Goal: Information Seeking & Learning: Learn about a topic

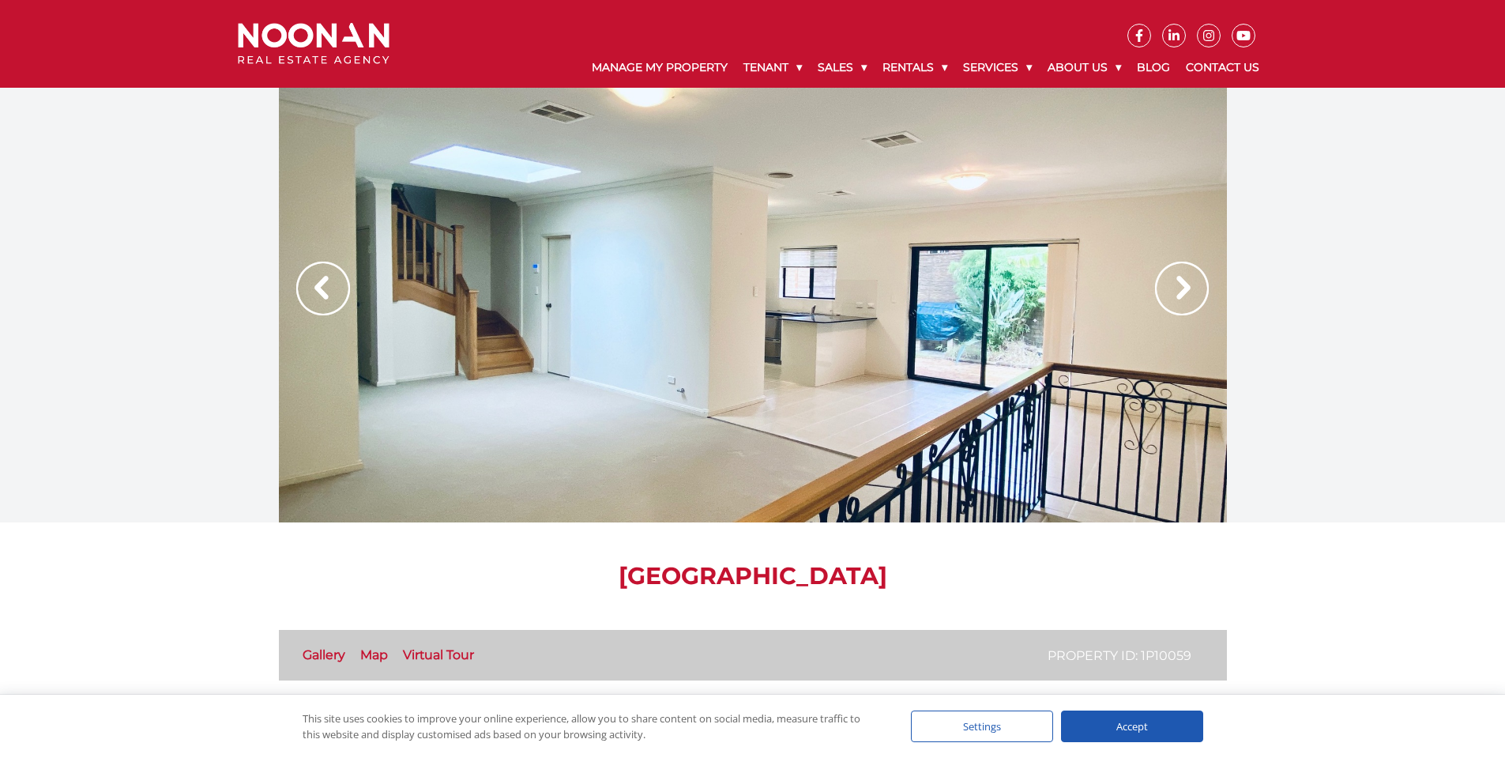
click at [437, 654] on link "Virtual Tour" at bounding box center [438, 654] width 71 height 15
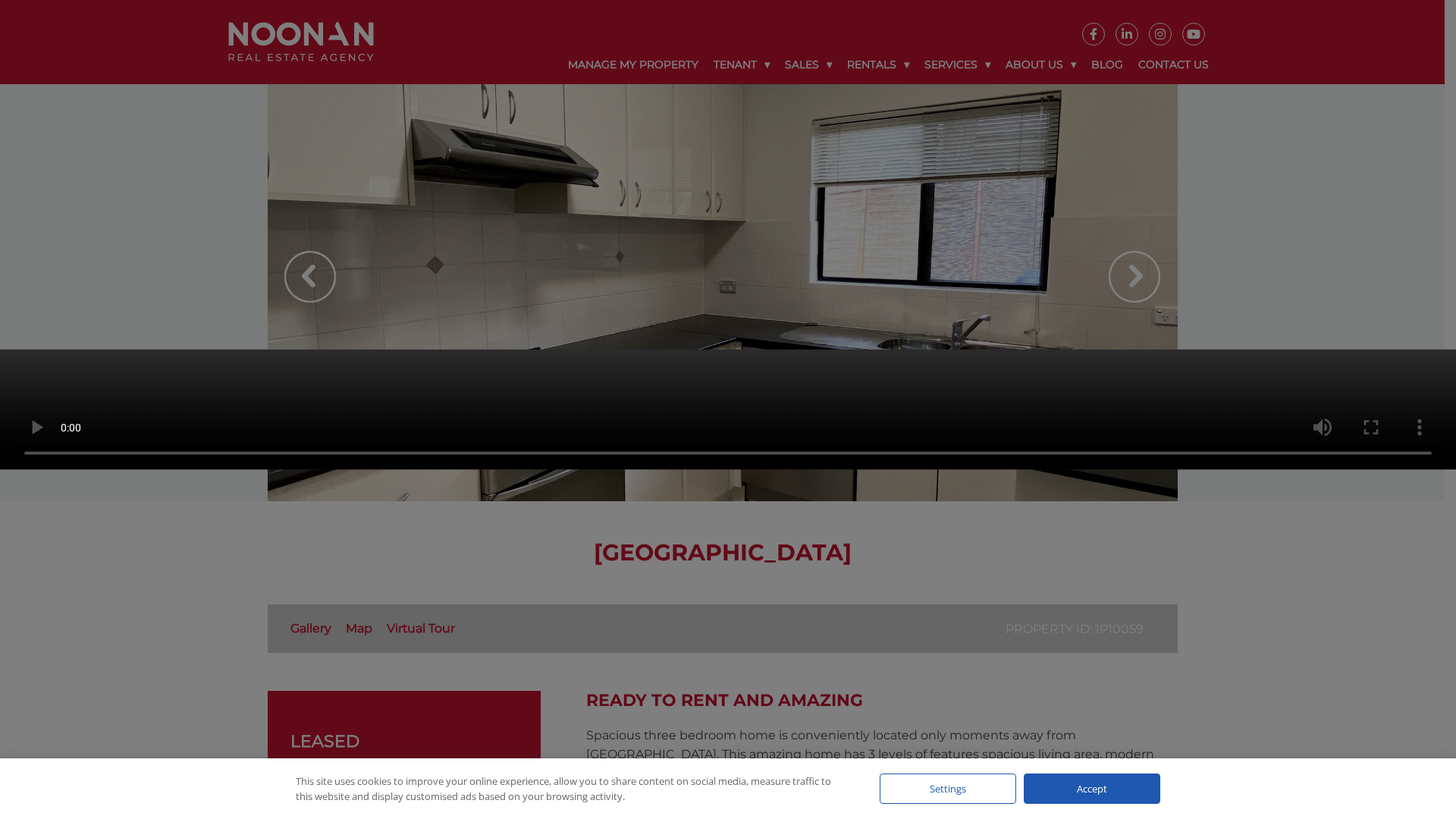
click at [572, 450] on video "Your browser does not support the video tag." at bounding box center [728, 410] width 1456 height 121
click at [38, 470] on video "Your browser does not support the video tag." at bounding box center [728, 410] width 1456 height 121
click at [579, 349] on video "Your browser does not support the video tag." at bounding box center [728, 410] width 1456 height 121
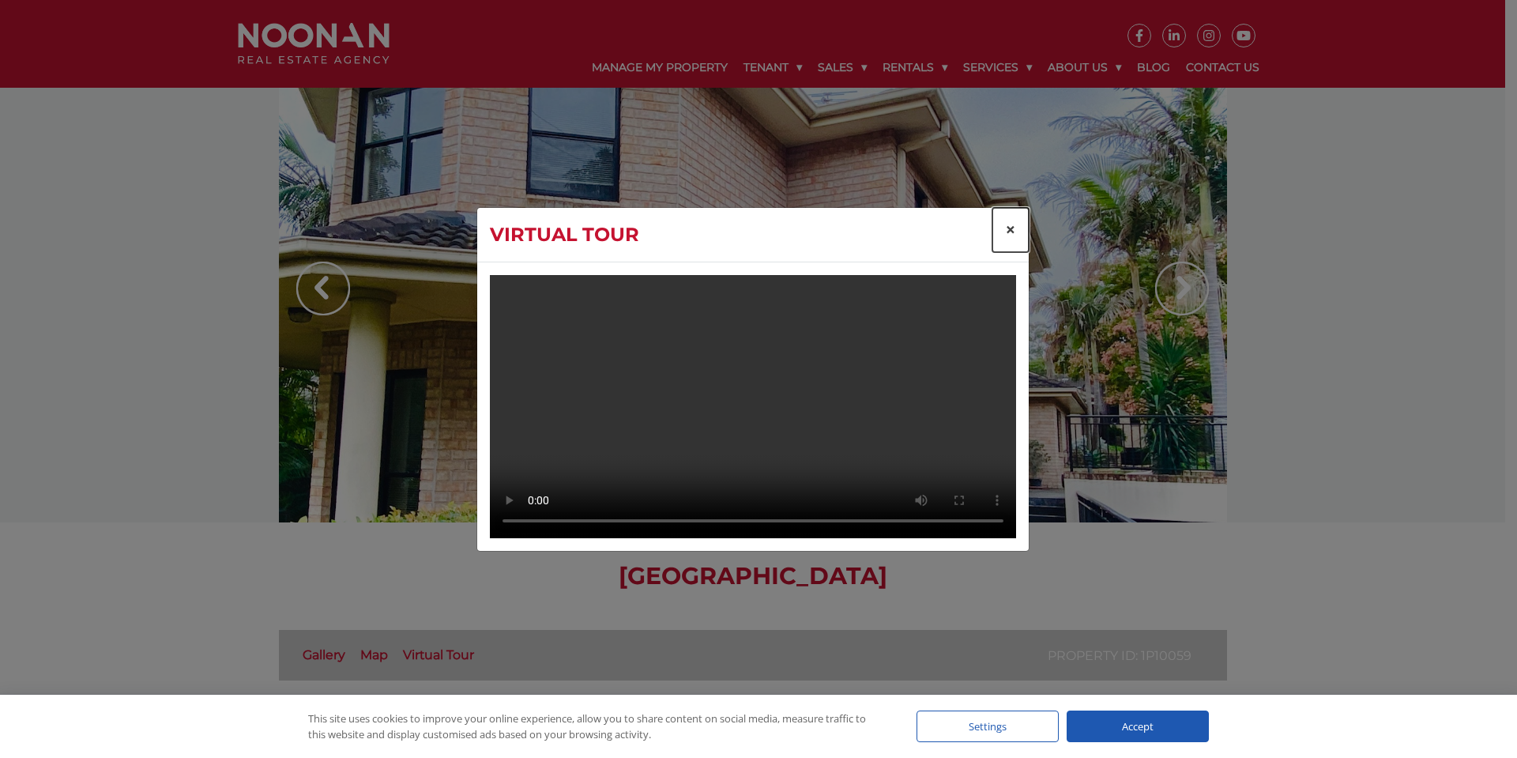
click at [1014, 218] on span "×" at bounding box center [1010, 229] width 11 height 23
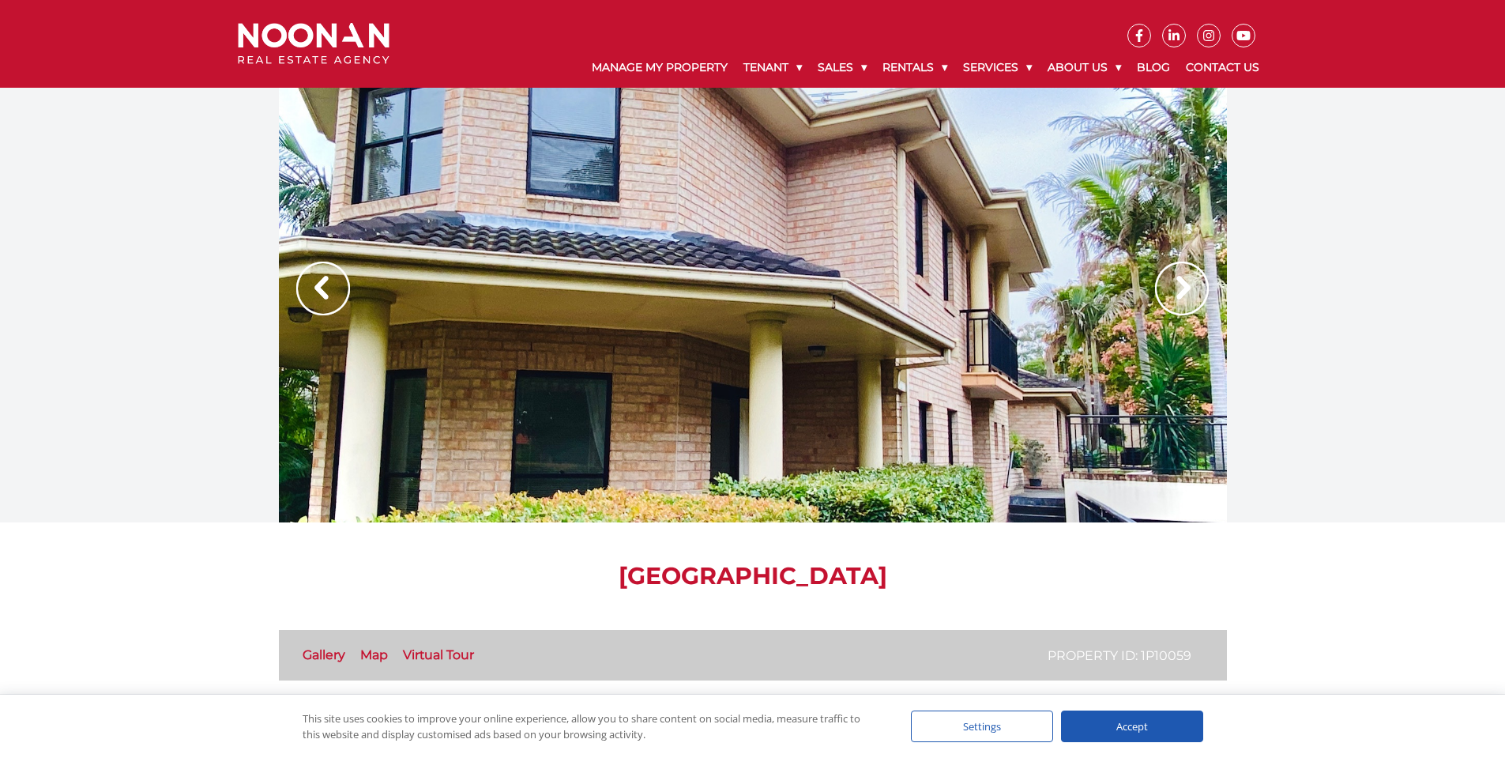
click at [343, 657] on link "Gallery" at bounding box center [324, 654] width 43 height 15
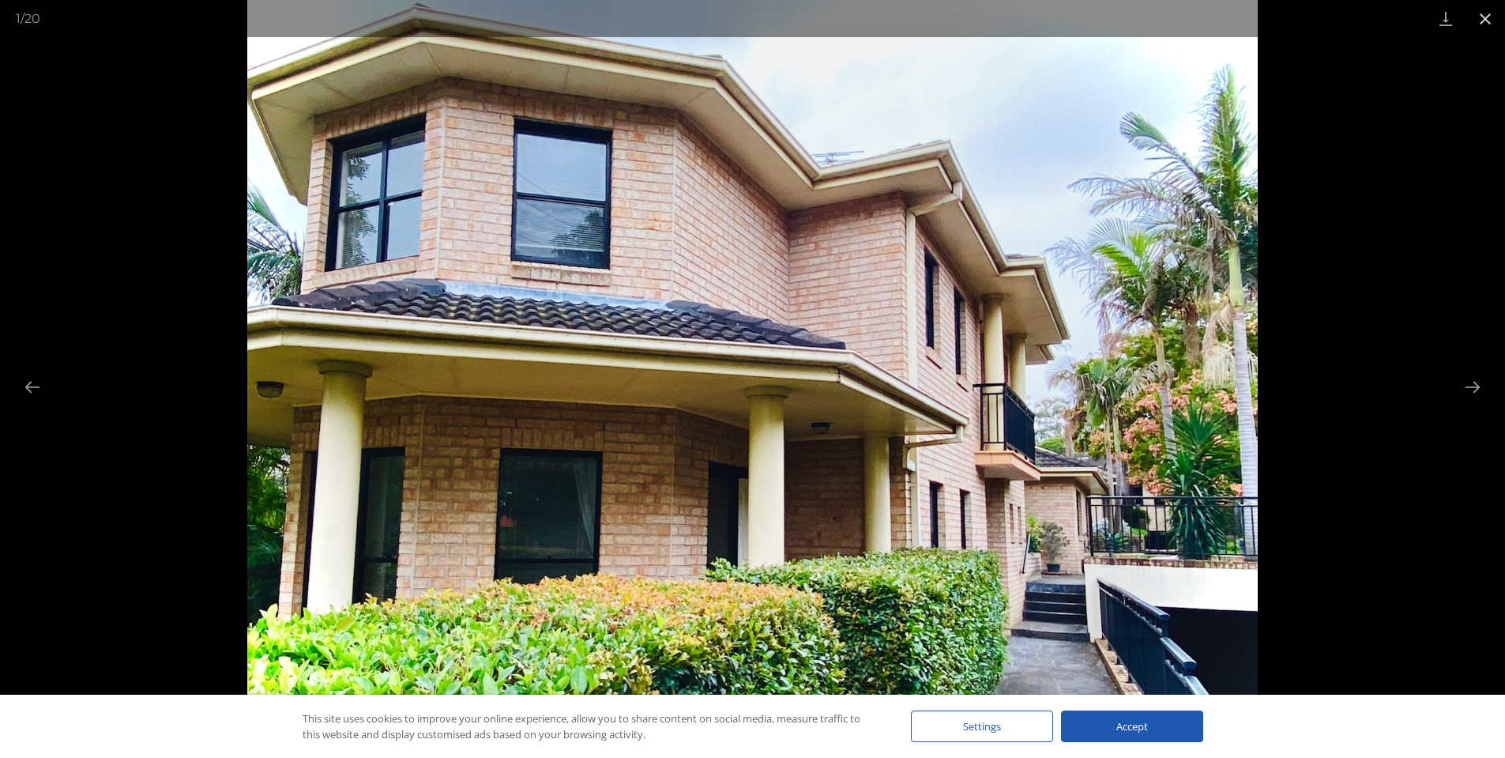
click at [1481, 15] on button "Close gallery" at bounding box center [1486, 18] width 40 height 37
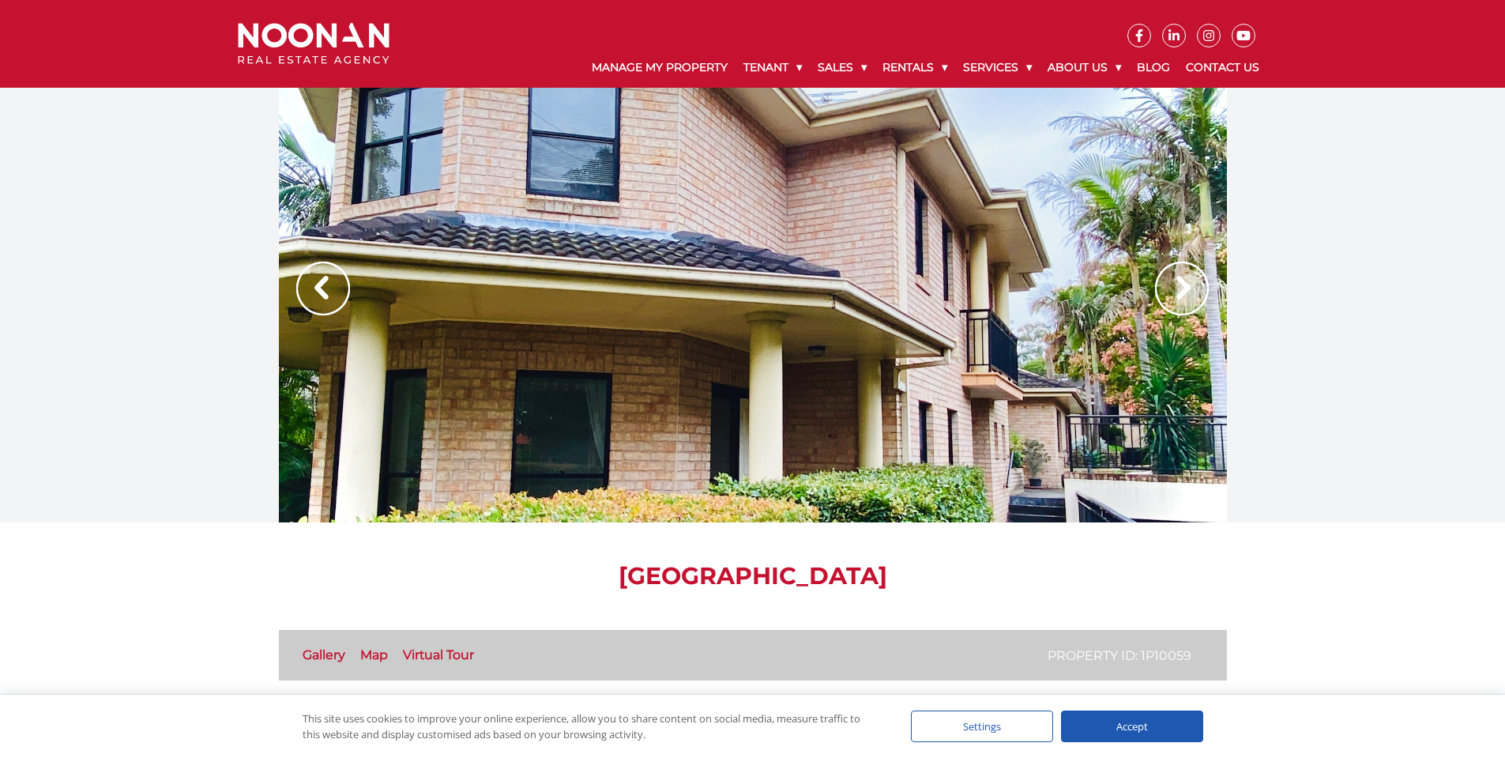
click at [362, 656] on link "Map" at bounding box center [374, 654] width 28 height 15
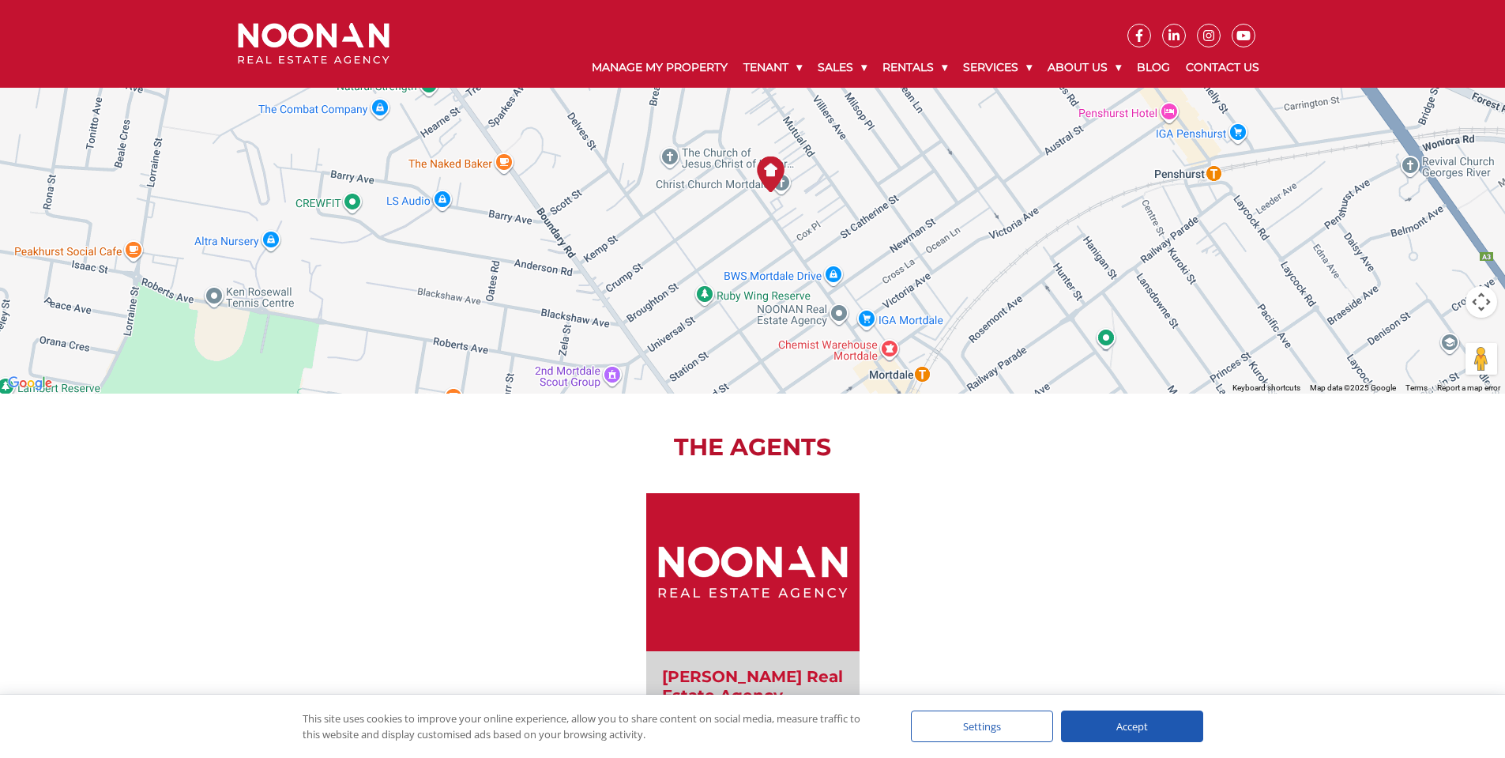
scroll to position [1346, 0]
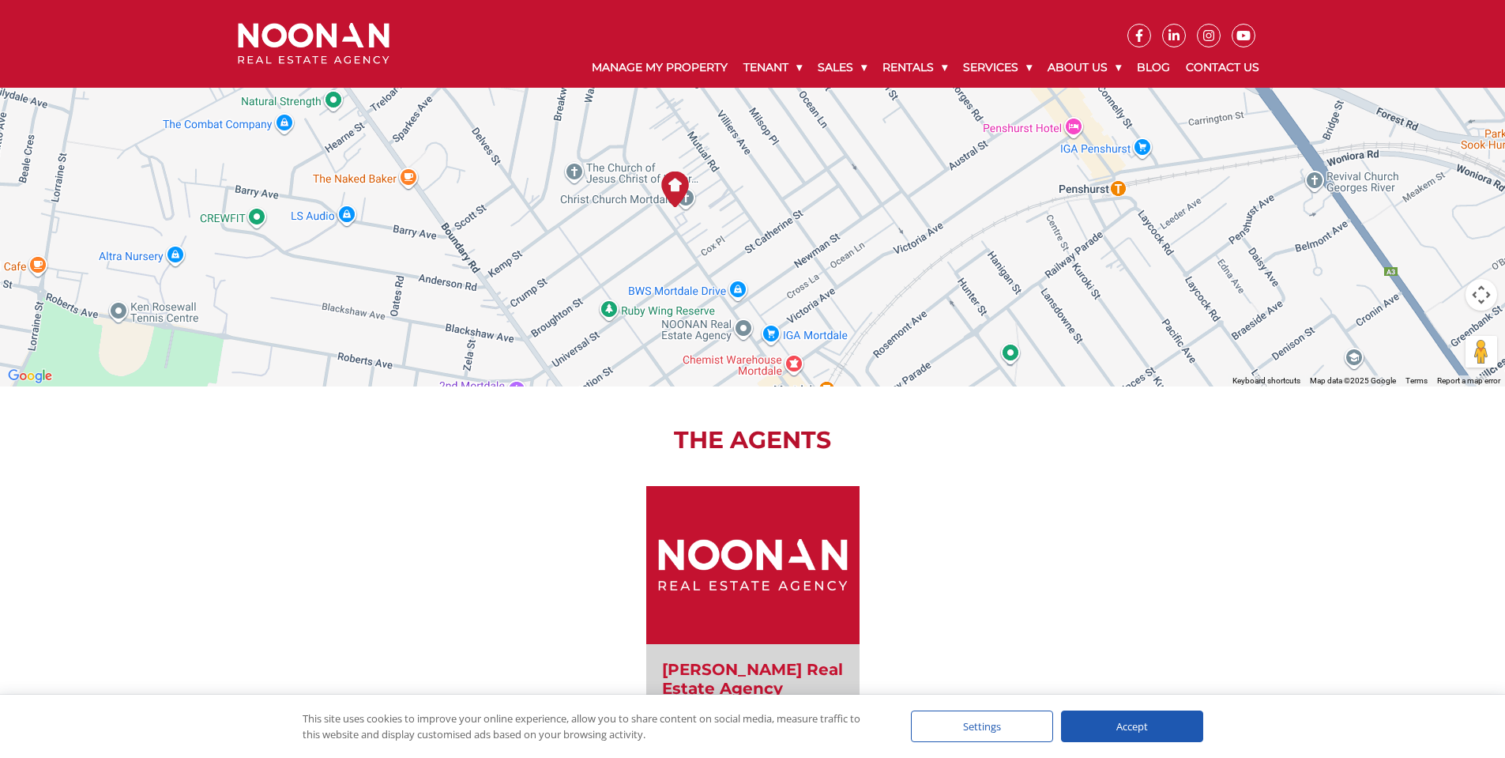
drag, startPoint x: 819, startPoint y: 210, endPoint x: 711, endPoint y: 226, distance: 109.4
click at [711, 226] on div at bounding box center [752, 149] width 1505 height 474
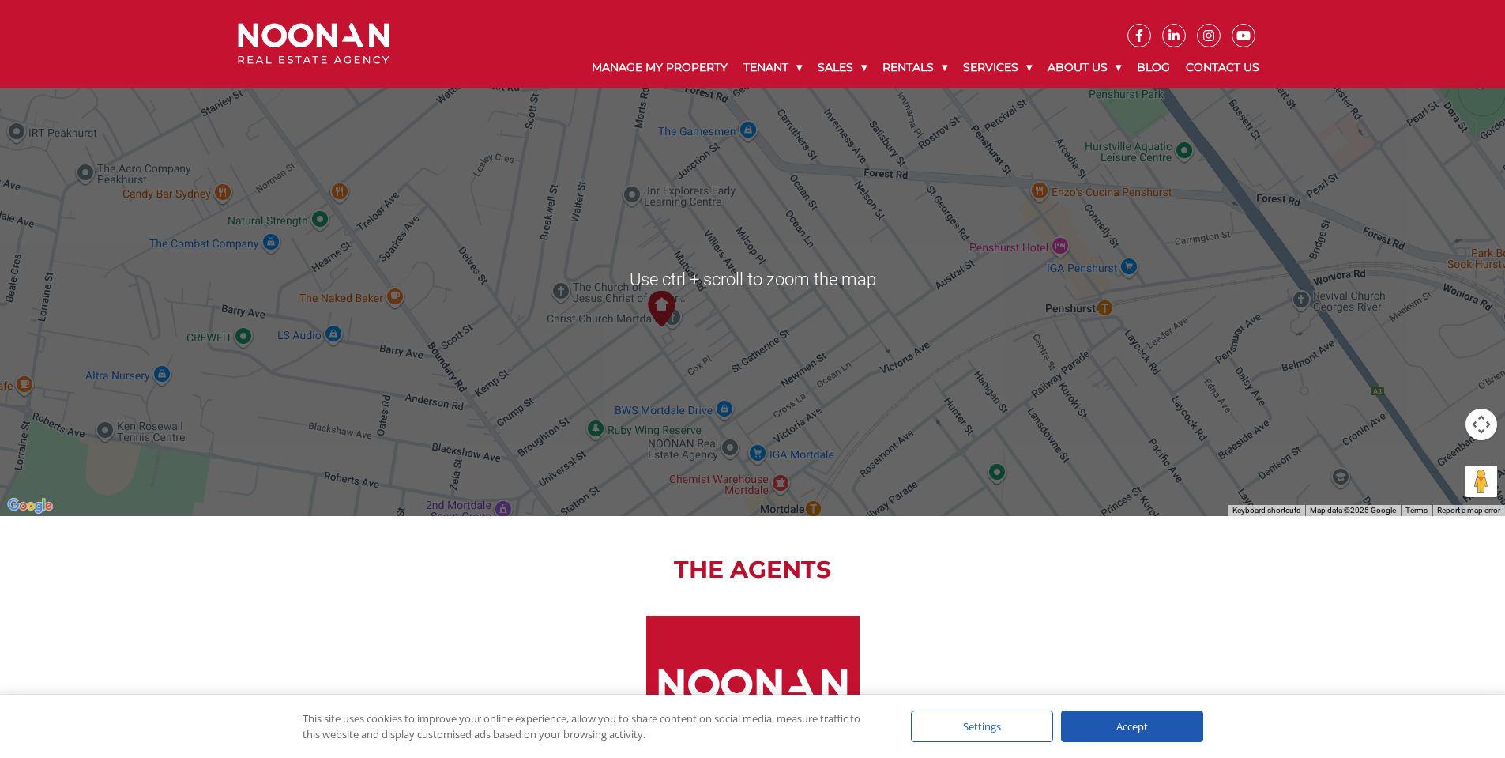
scroll to position [1215, 0]
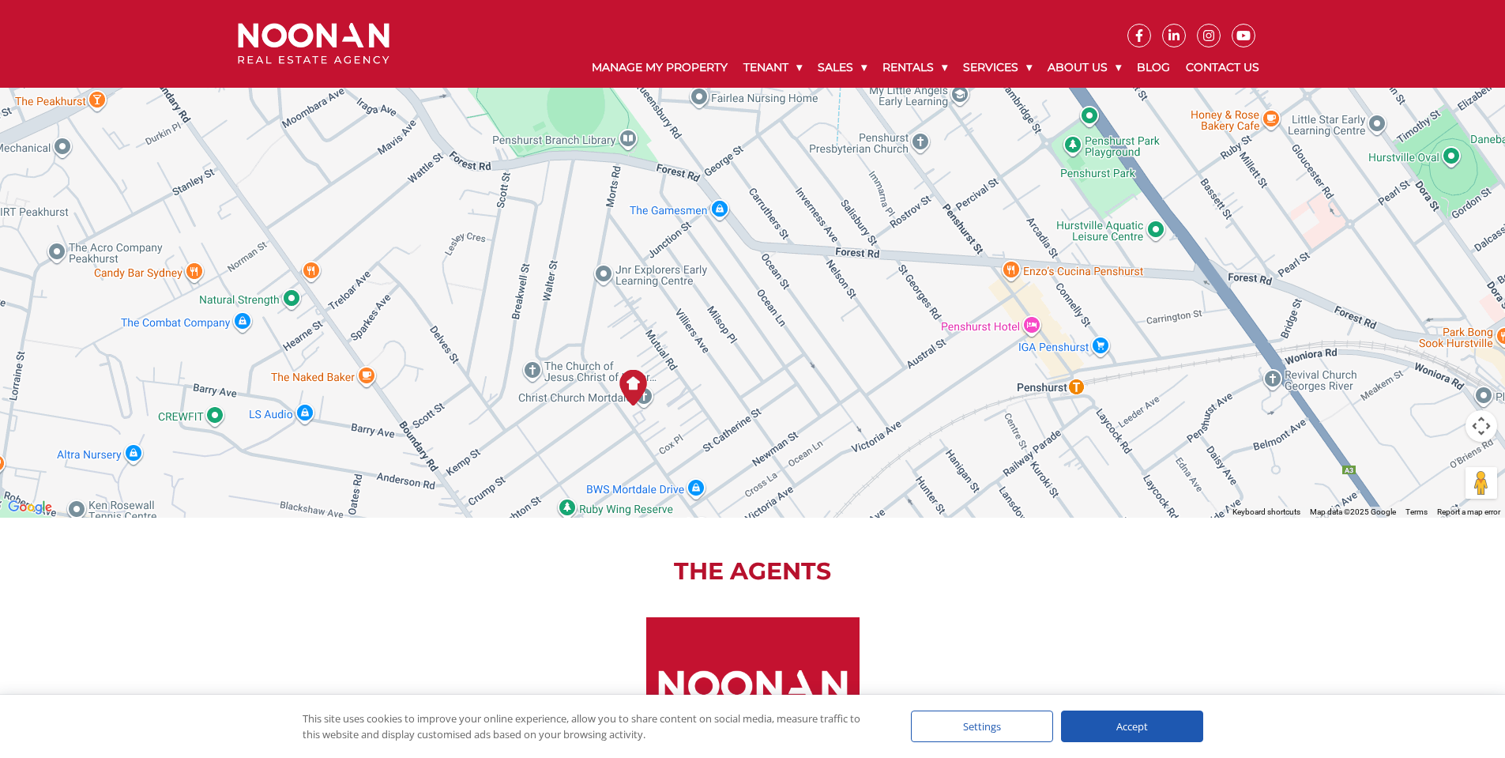
drag, startPoint x: 788, startPoint y: 284, endPoint x: 755, endPoint y: 364, distance: 85.7
click at [755, 364] on div at bounding box center [752, 280] width 1505 height 474
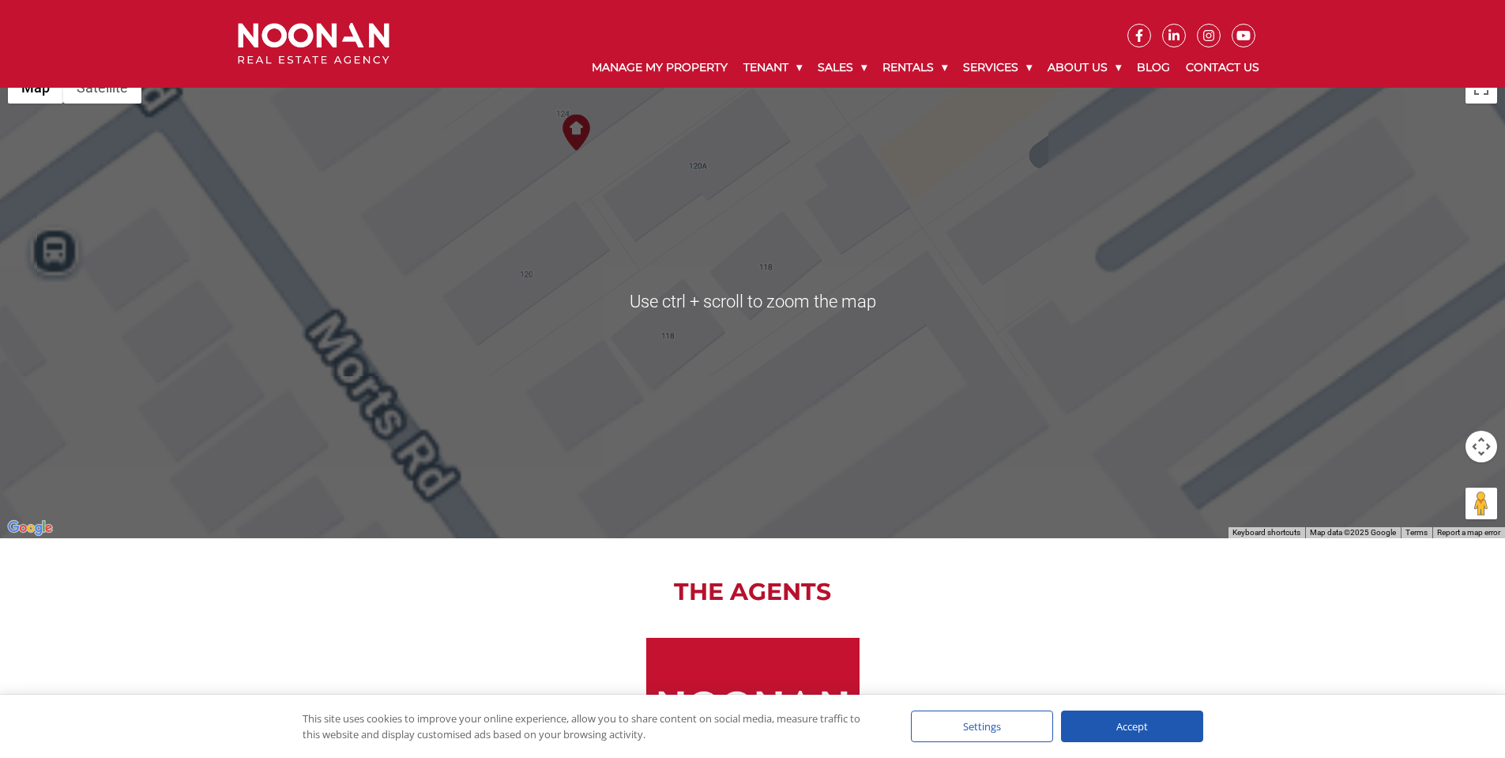
scroll to position [1193, 0]
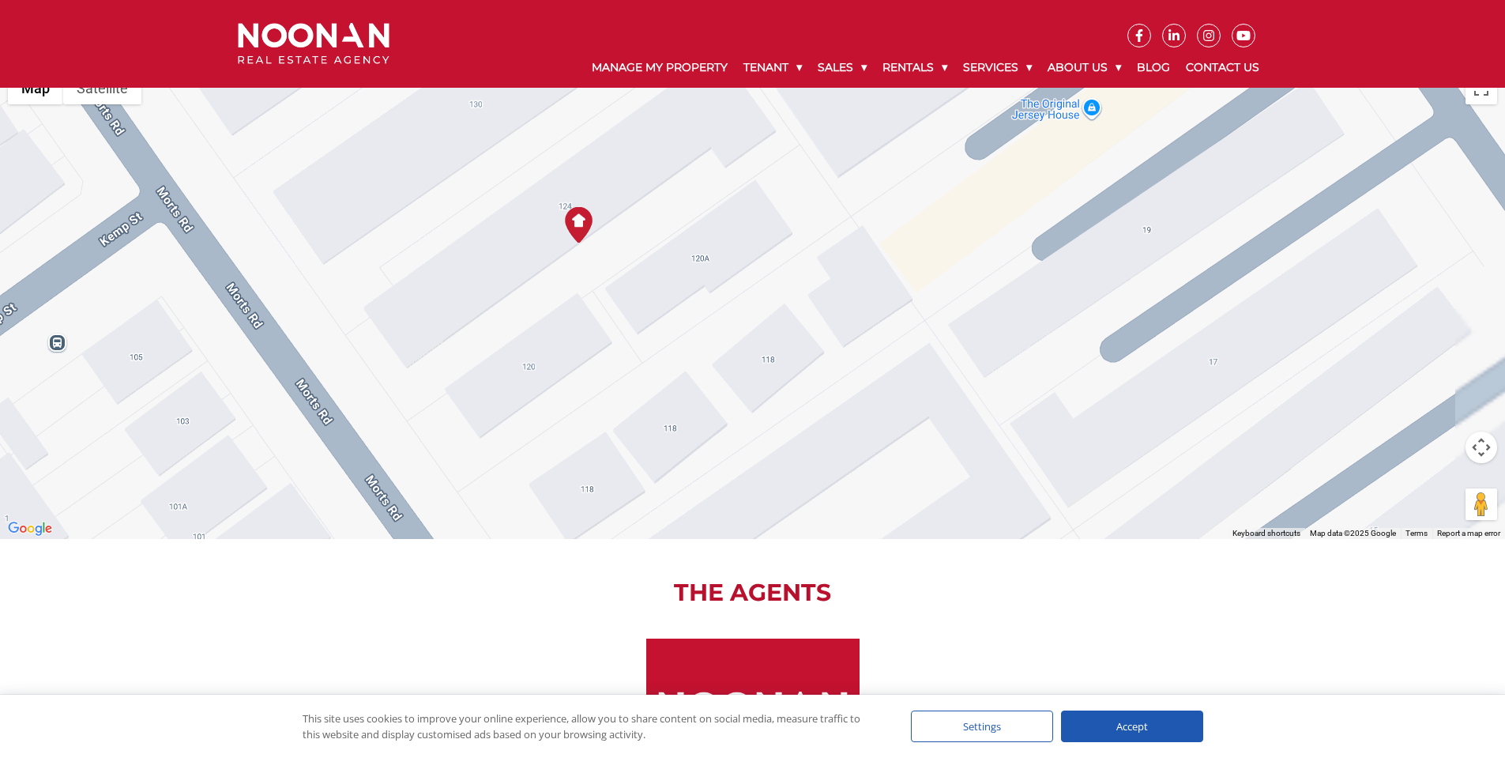
drag, startPoint x: 482, startPoint y: 251, endPoint x: 483, endPoint y: 307, distance: 55.3
click at [483, 307] on div at bounding box center [752, 302] width 1505 height 474
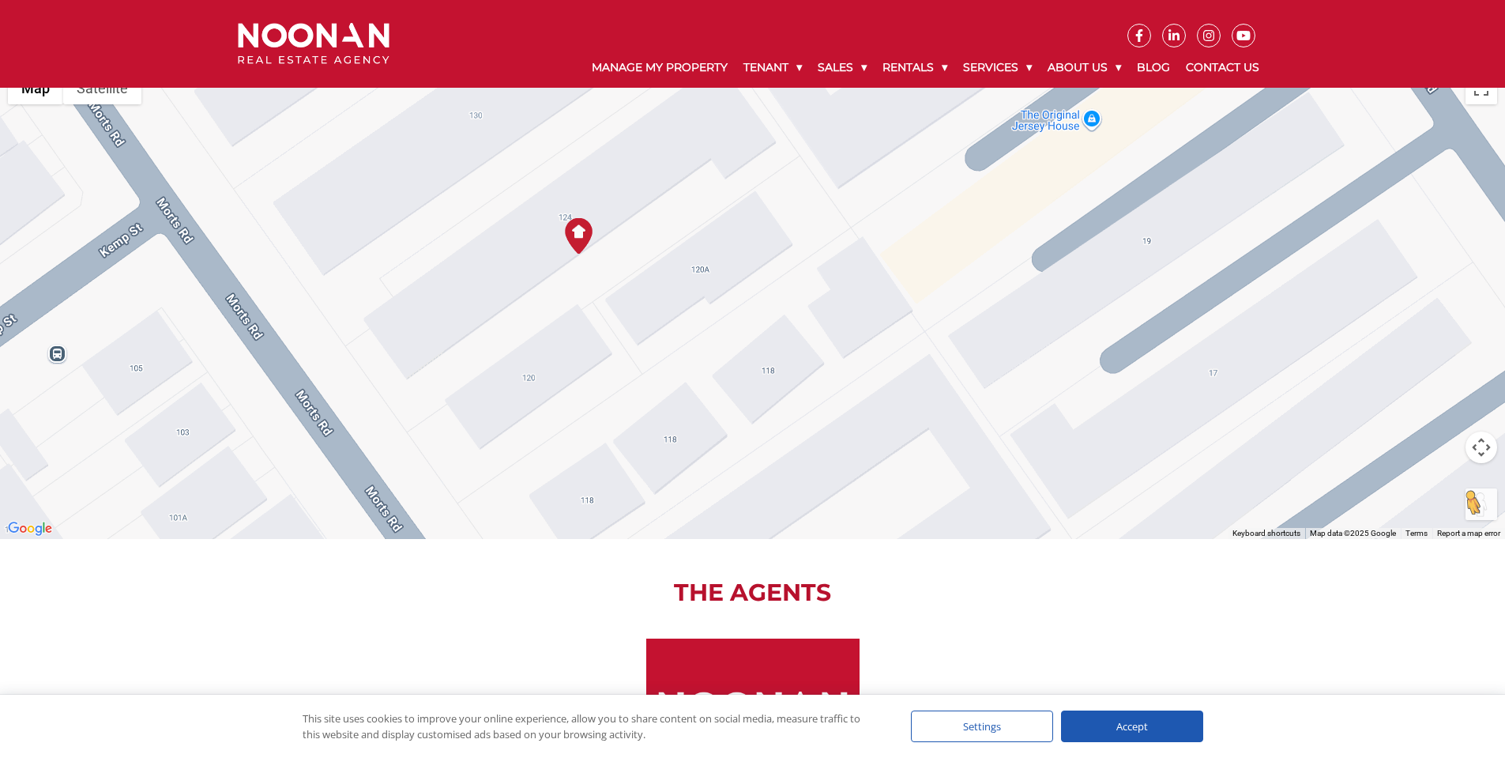
click at [1479, 506] on button "Drag Pegman onto the map to open Street View" at bounding box center [1482, 504] width 32 height 32
drag, startPoint x: 1477, startPoint y: 505, endPoint x: 345, endPoint y: 369, distance: 1139.8
click at [345, 366] on div "To navigate, press the arrow keys. Use ctrl + scroll to zoom the map Map Terrai…" at bounding box center [752, 302] width 1505 height 474
click at [1475, 507] on button "Drag Pegman onto the map to open Street View" at bounding box center [1482, 504] width 32 height 32
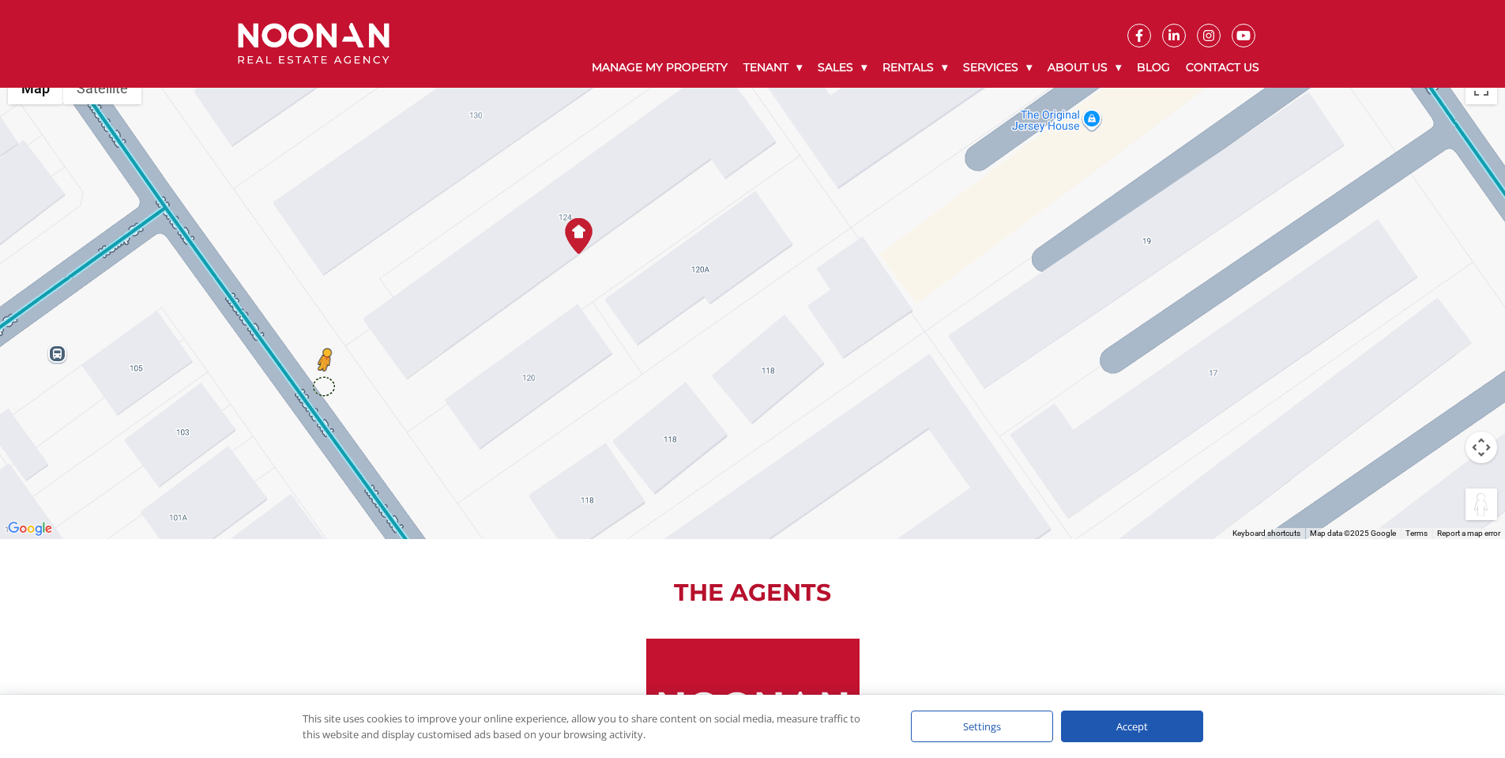
drag, startPoint x: 1474, startPoint y: 512, endPoint x: 322, endPoint y: 386, distance: 1158.3
click at [322, 386] on div "To activate drag with keyboard, press Alt + Enter. Once in keyboard drag state,…" at bounding box center [752, 302] width 1505 height 474
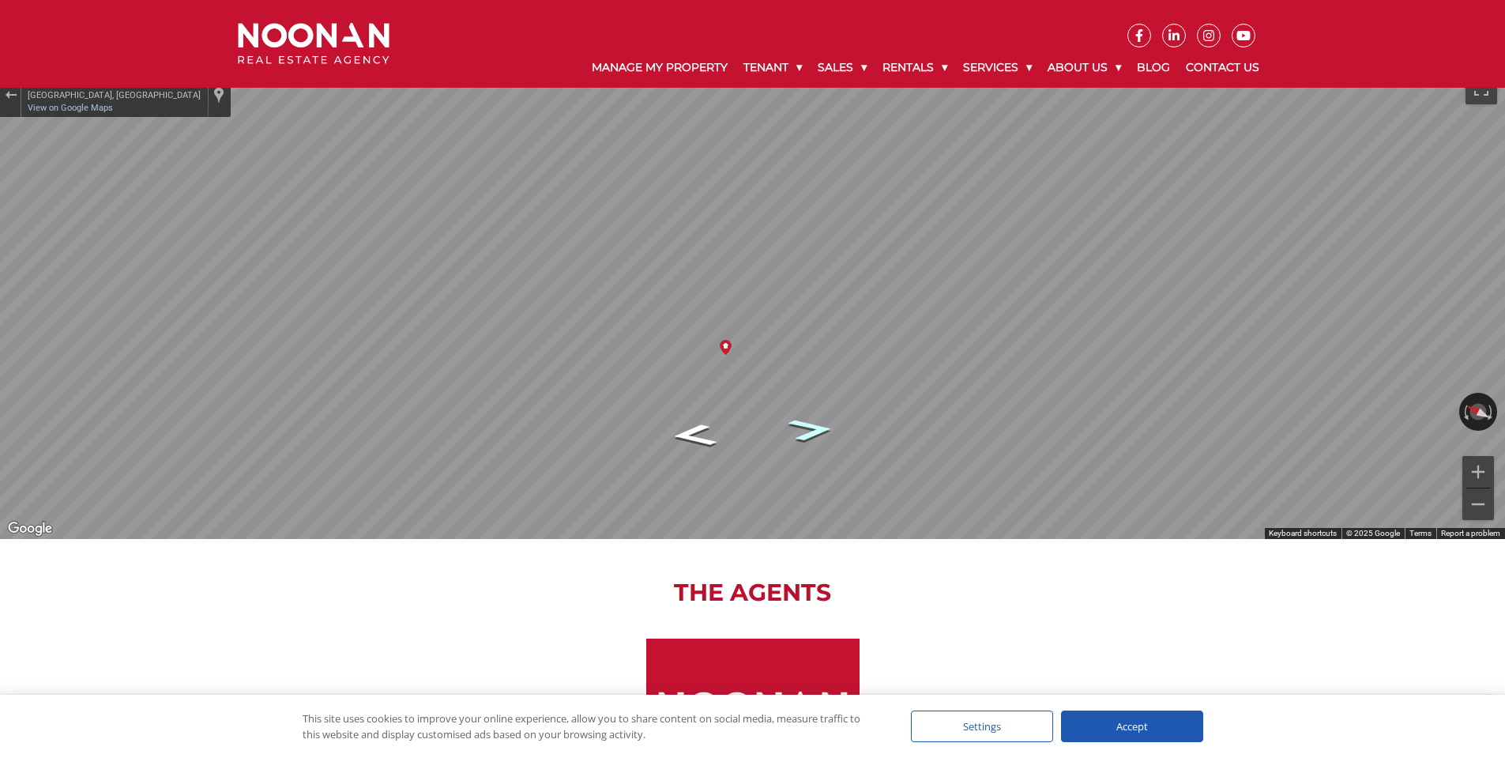
click at [808, 428] on icon "Go Southeast, Morts Rd" at bounding box center [811, 429] width 85 height 33
